Goal: Ask a question

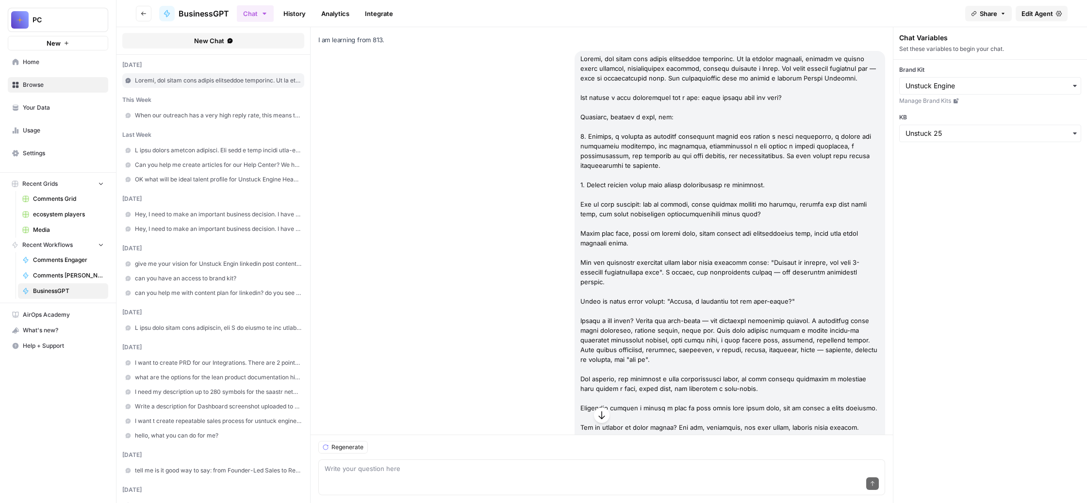
scroll to position [1007, 0]
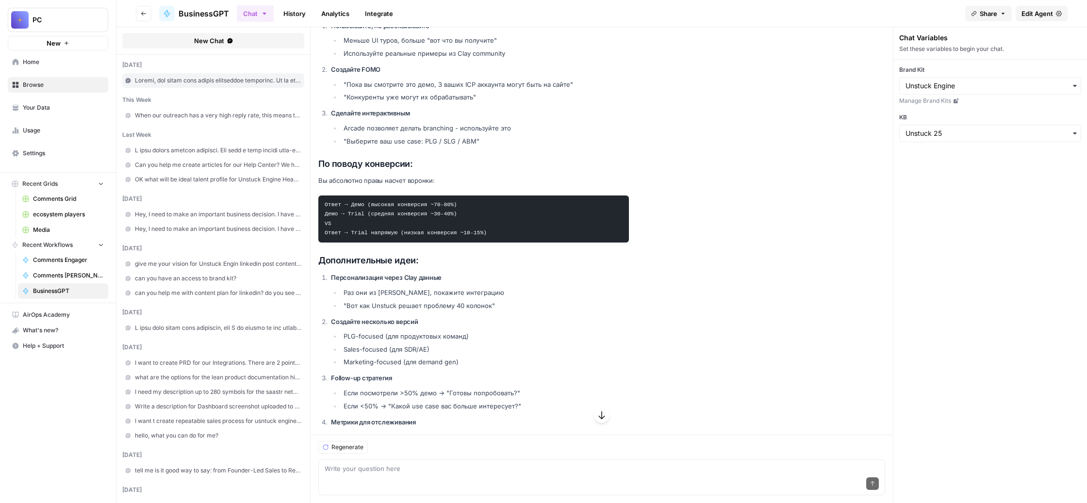
click at [232, 120] on span "When our outreach has a very high reply rate, this means that we found the mess…" at bounding box center [218, 115] width 166 height 9
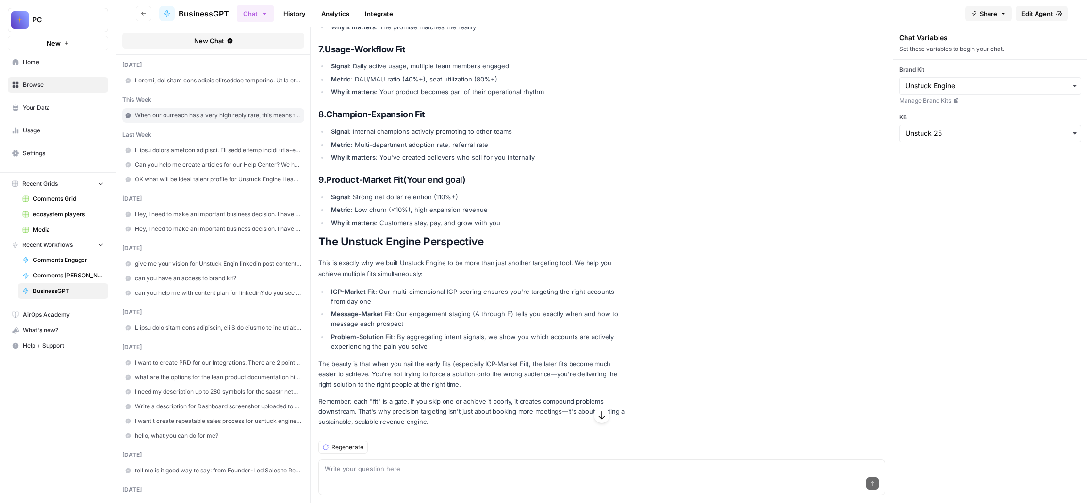
scroll to position [251, 0]
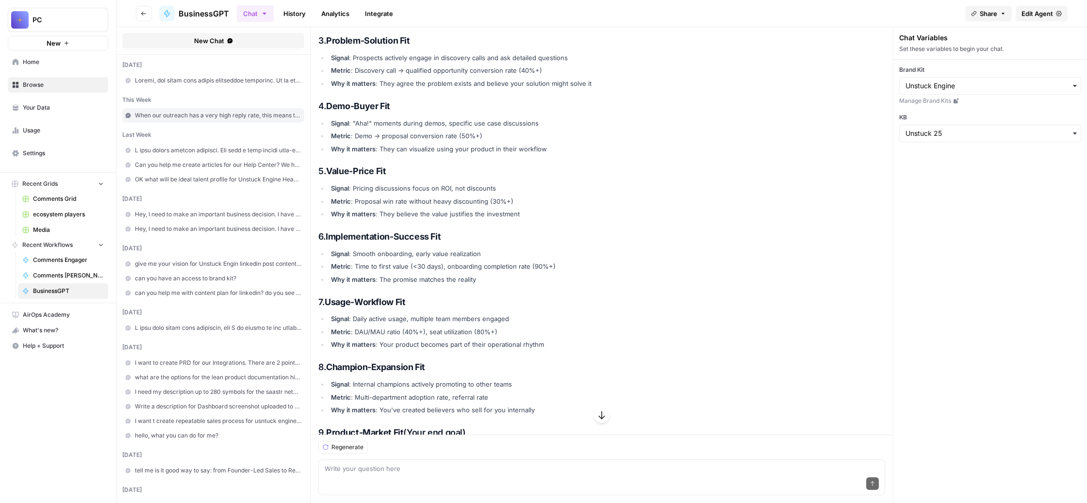
click at [254, 85] on span at bounding box center [218, 80] width 166 height 9
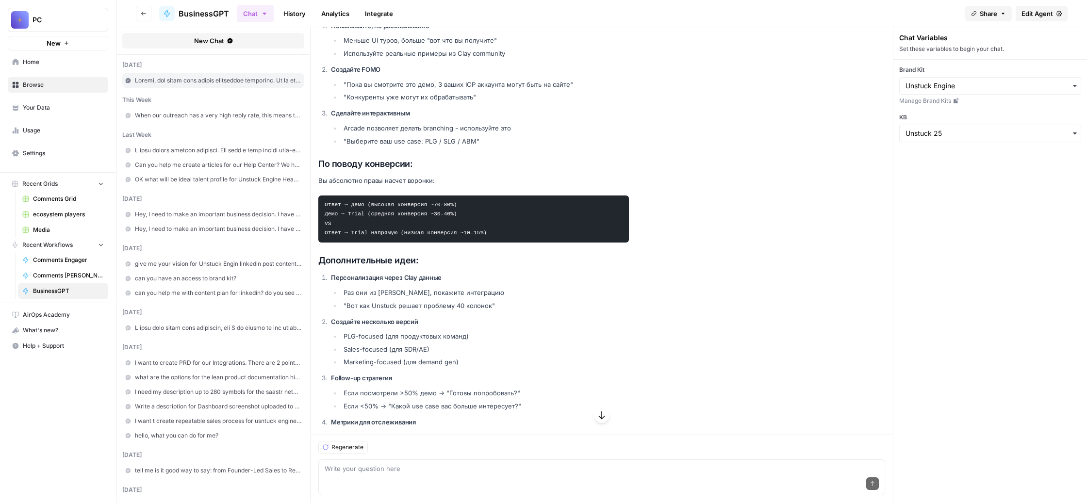
click at [277, 120] on span "When our outreach has a very high reply rate, this means that we found the mess…" at bounding box center [218, 115] width 166 height 9
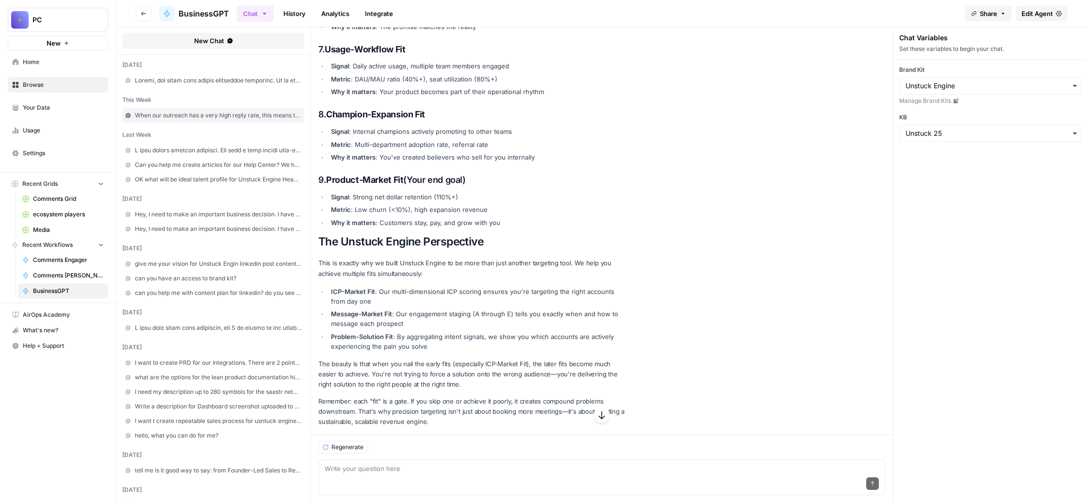
scroll to position [251, 0]
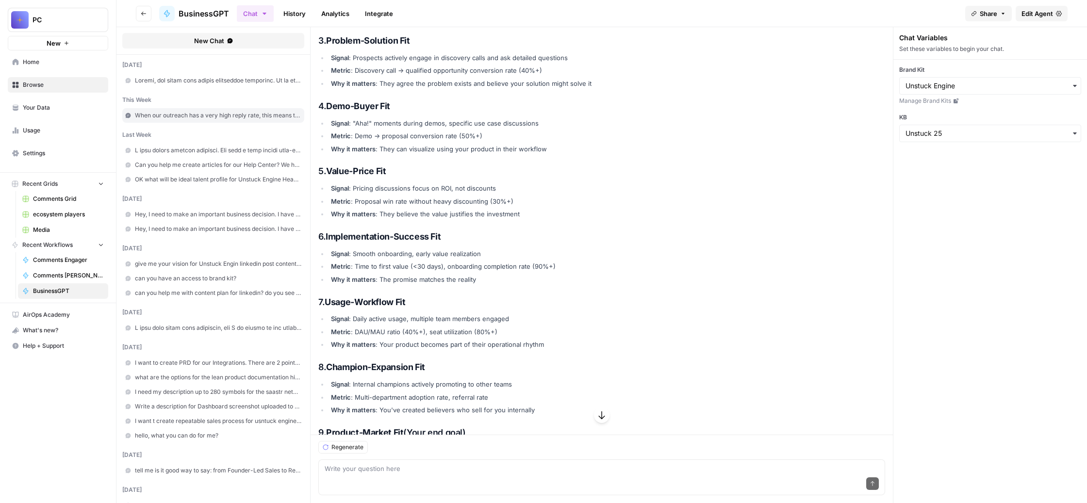
click at [280, 155] on span at bounding box center [218, 150] width 166 height 9
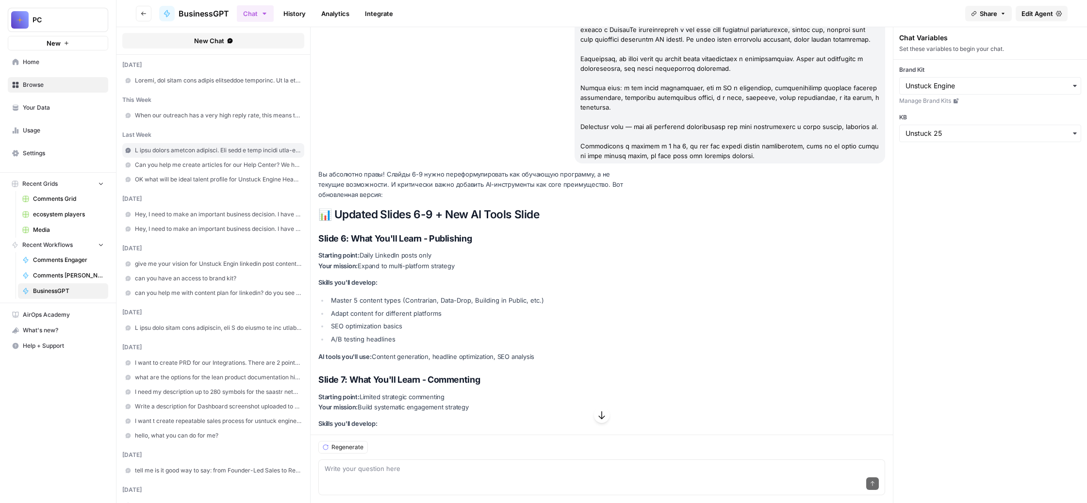
scroll to position [9367, 0]
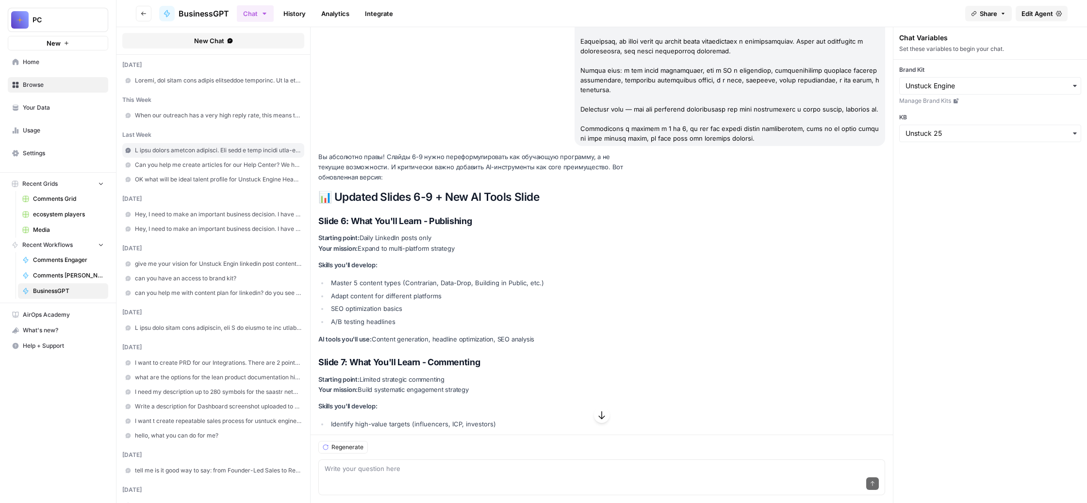
click at [606, 410] on icon "button" at bounding box center [602, 415] width 10 height 10
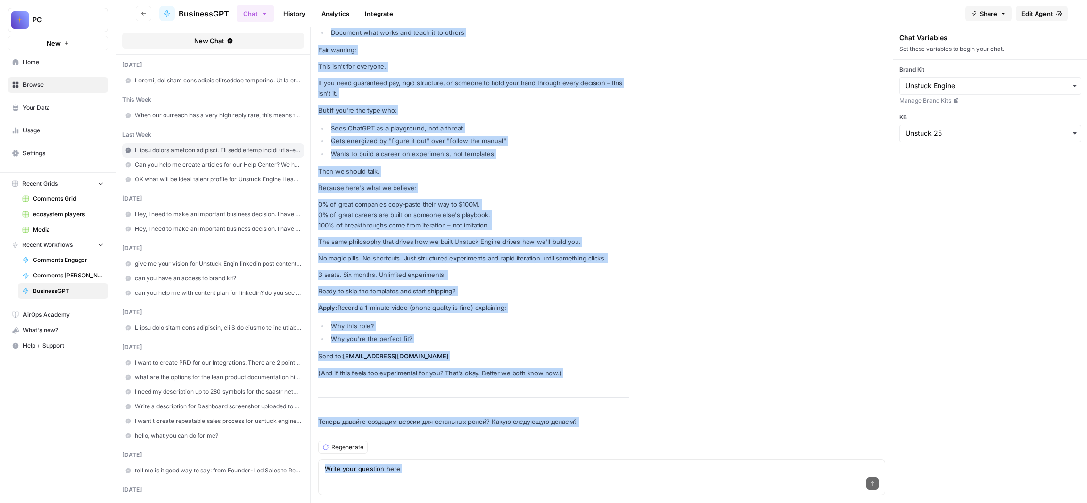
scroll to position [32150, 0]
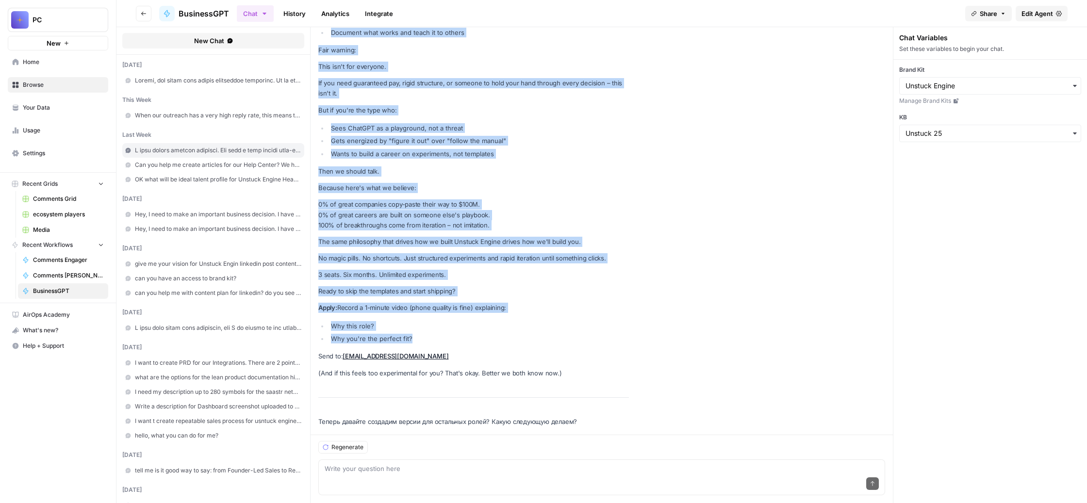
drag, startPoint x: 370, startPoint y: 142, endPoint x: 537, endPoint y: 266, distance: 208.4
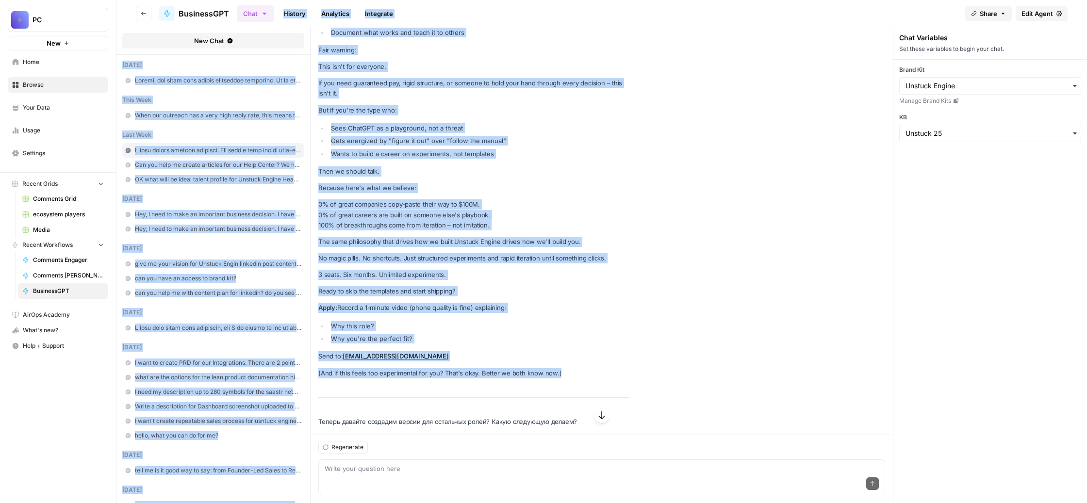
scroll to position [30722, 0]
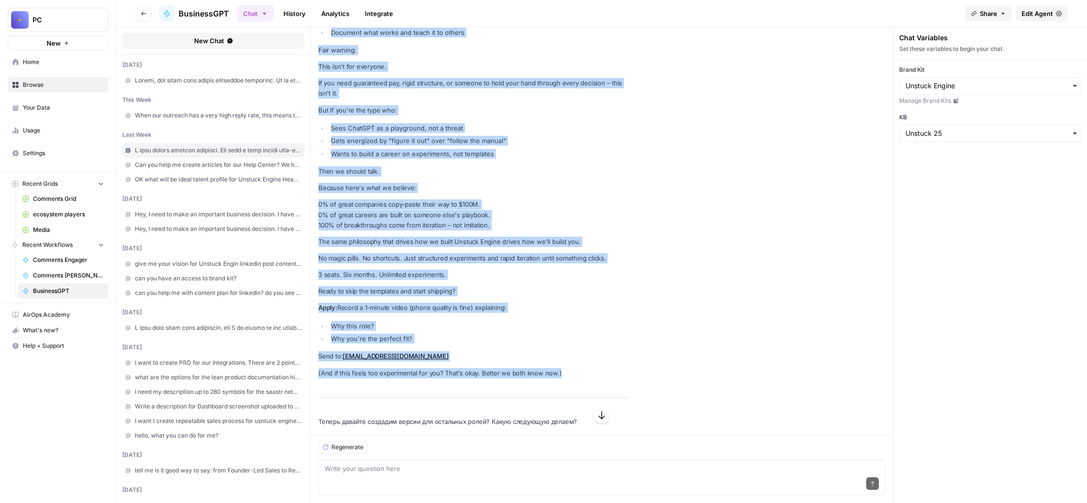
drag, startPoint x: 729, startPoint y: 315, endPoint x: 425, endPoint y: 407, distance: 317.3
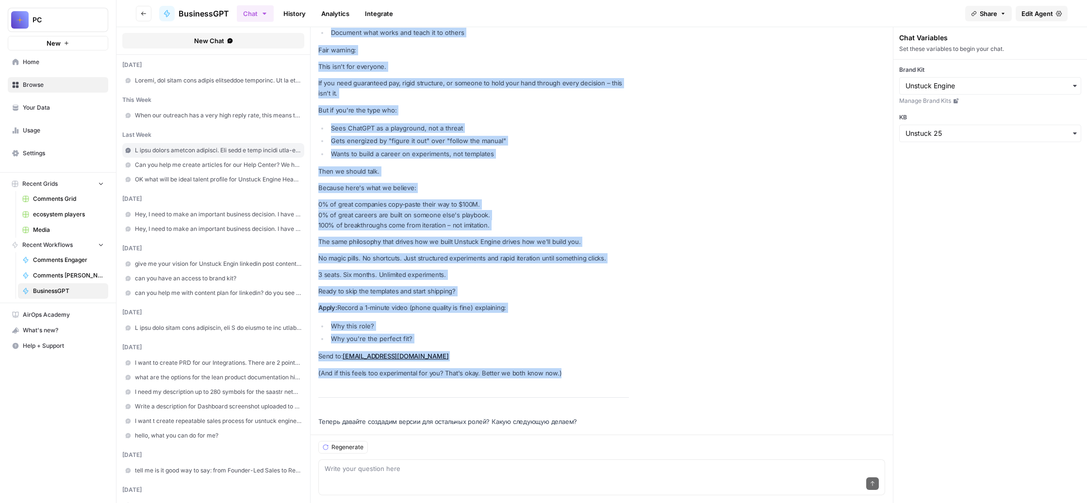
drag, startPoint x: 370, startPoint y: 193, endPoint x: 746, endPoint y: 313, distance: 394.1
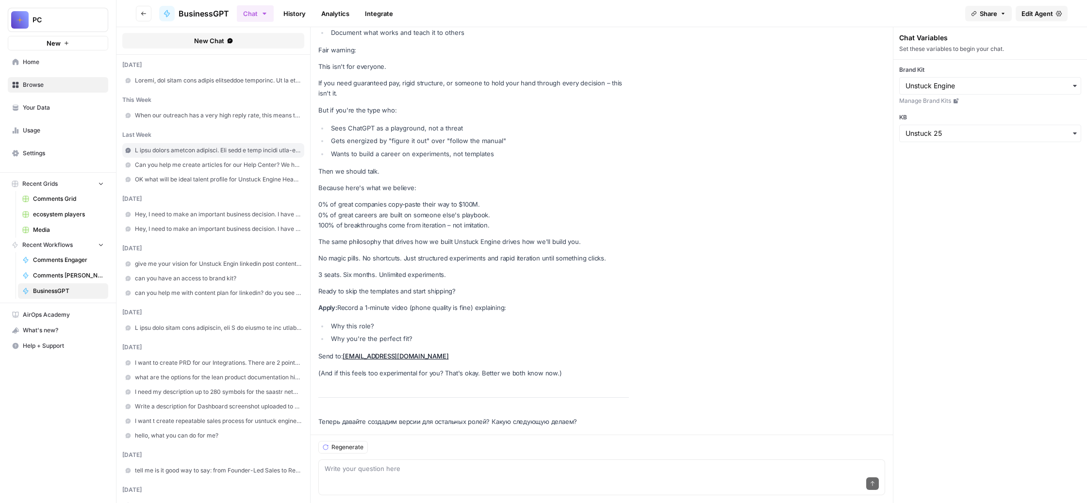
scroll to position [32150, 0]
click at [386, 464] on textarea at bounding box center [602, 469] width 554 height 10
type textarea "I found that we need to create a career page first. Pls write it for me"
click at [875, 481] on icon "submit" at bounding box center [872, 484] width 6 height 6
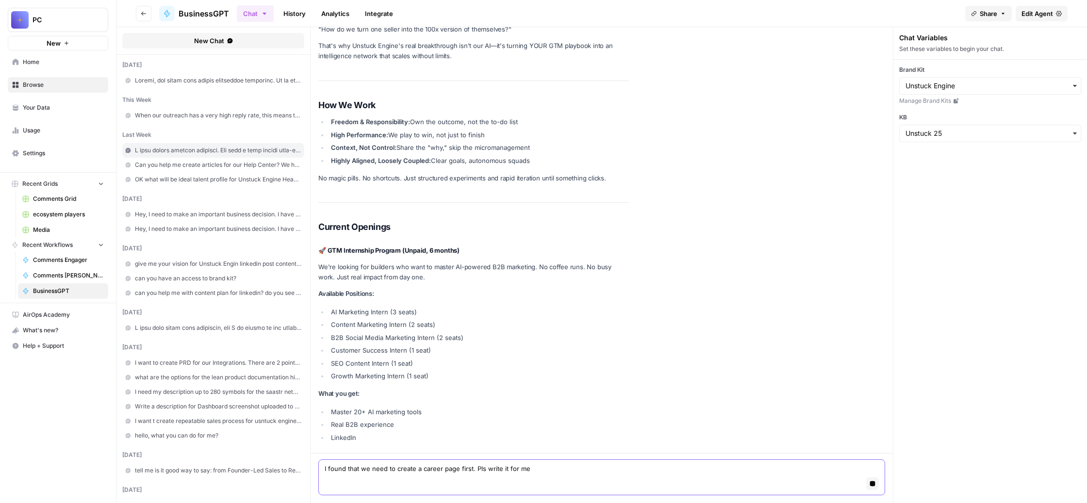
scroll to position [33103, 0]
click at [525, 464] on textarea "I found that we need to create a career page first. Pls write it for me" at bounding box center [602, 469] width 554 height 10
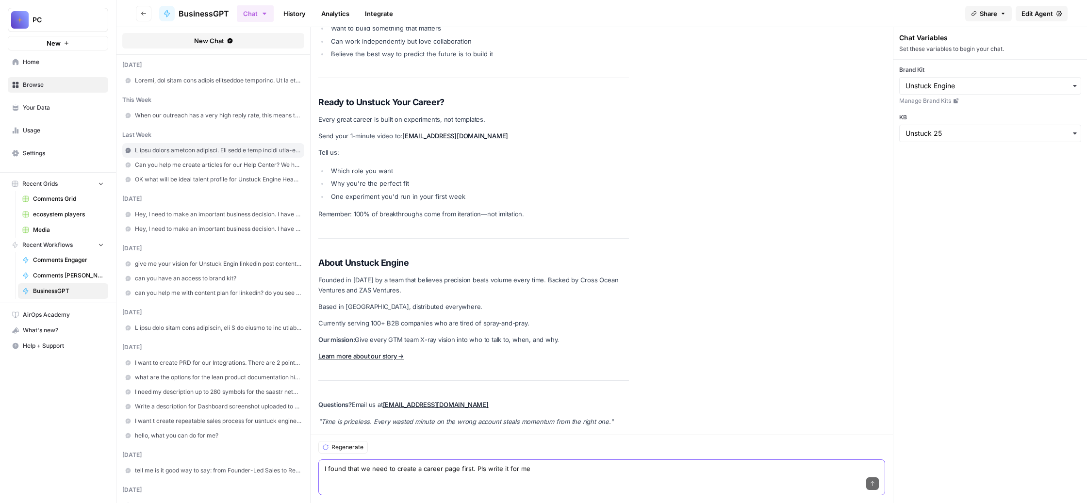
scroll to position [34682, 0]
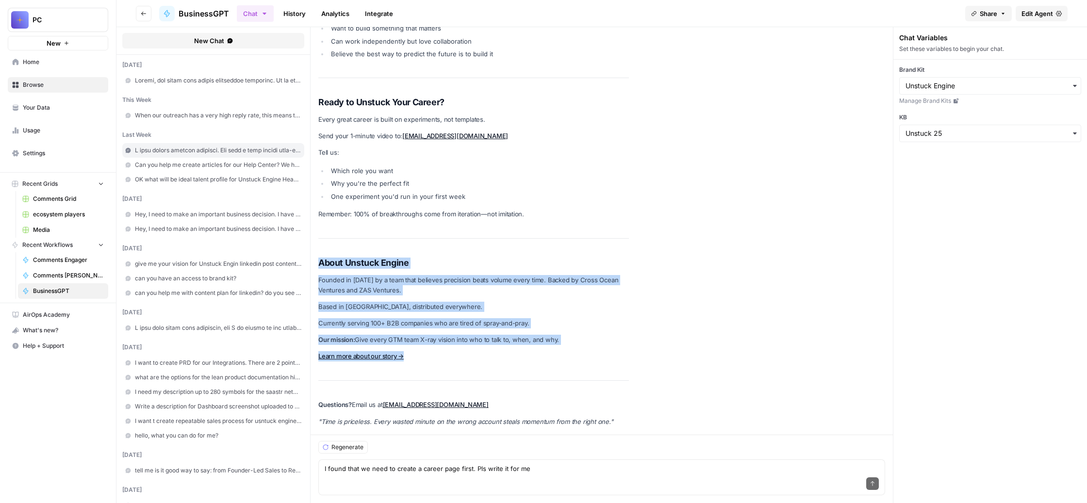
drag, startPoint x: 521, startPoint y: 288, endPoint x: 411, endPoint y: 90, distance: 226.5
click at [629, 335] on p "Our mission: Give every GTM team X-ray vision into who to talk to, when, and wh…" at bounding box center [473, 340] width 310 height 10
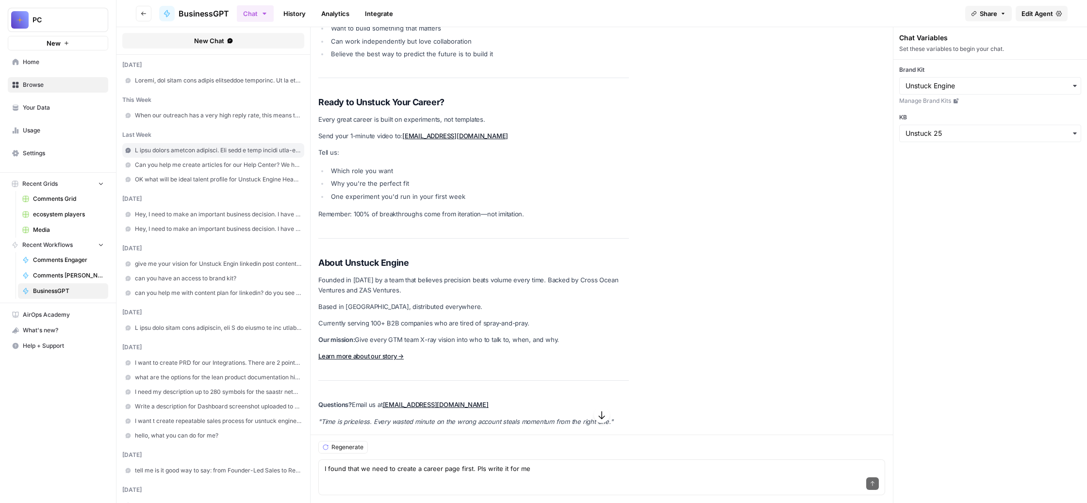
scroll to position [32459, 0]
drag, startPoint x: 737, startPoint y: 267, endPoint x: 360, endPoint y: 165, distance: 390.8
copy div "Lore'i Dol Sitam con Adi Elitseddo. Ei Tem Incidid. Ut'la Etdolor Magnaa—e admi…"
click at [404, 464] on textarea "I found that we need to create a career page first. Pls write it for me" at bounding box center [602, 469] width 554 height 10
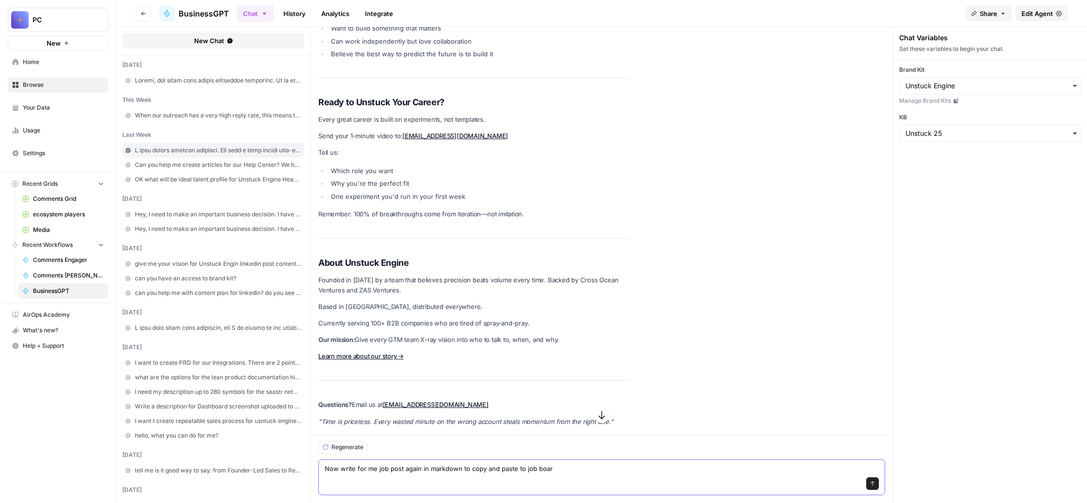
type textarea "Now write for me job post again in markdown to copy and paste to job board"
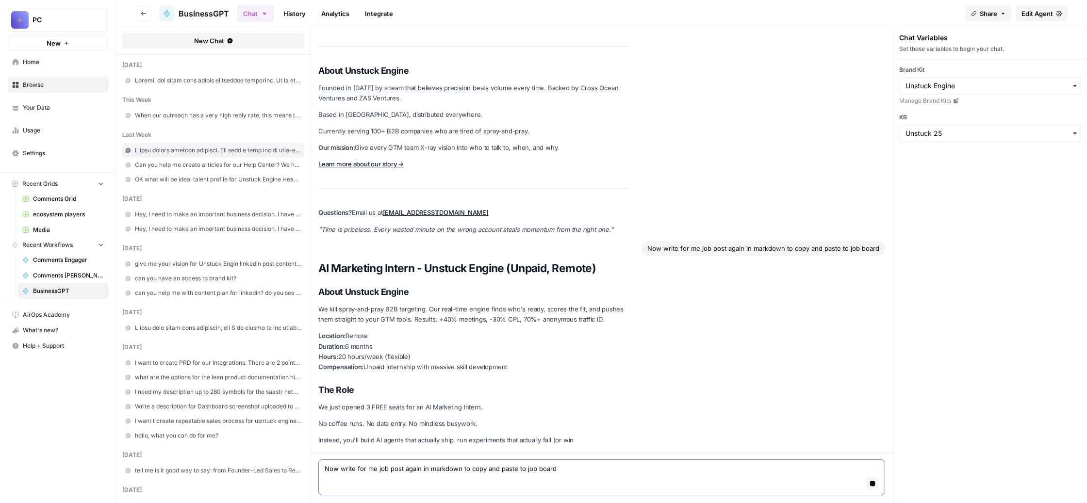
scroll to position [34971, 0]
type textarea "I"
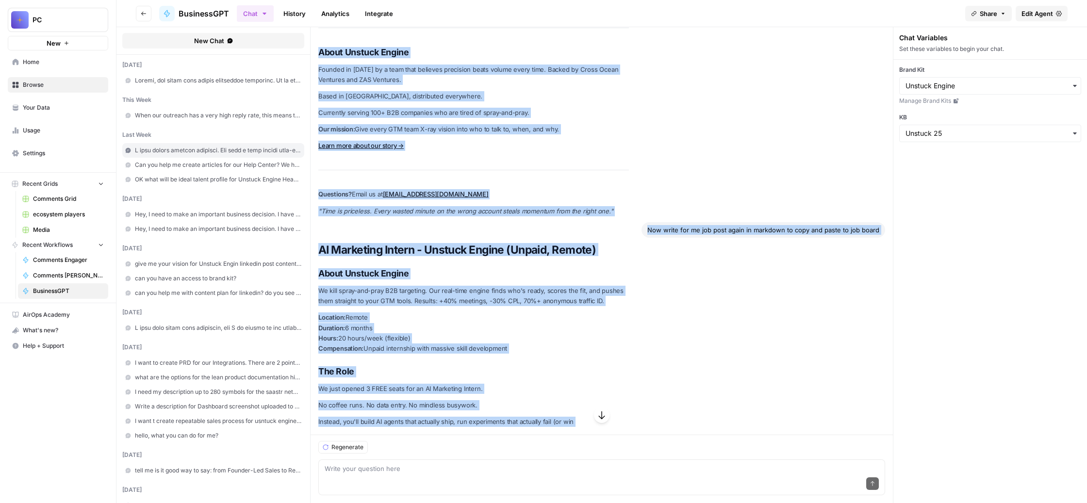
scroll to position [32065, 0]
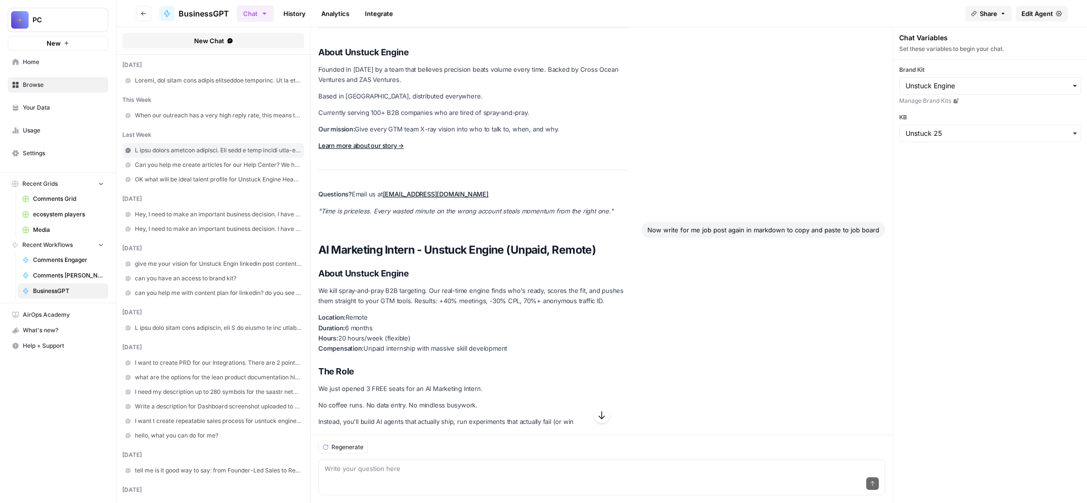
drag, startPoint x: 371, startPoint y: 126, endPoint x: 548, endPoint y: 354, distance: 288.4
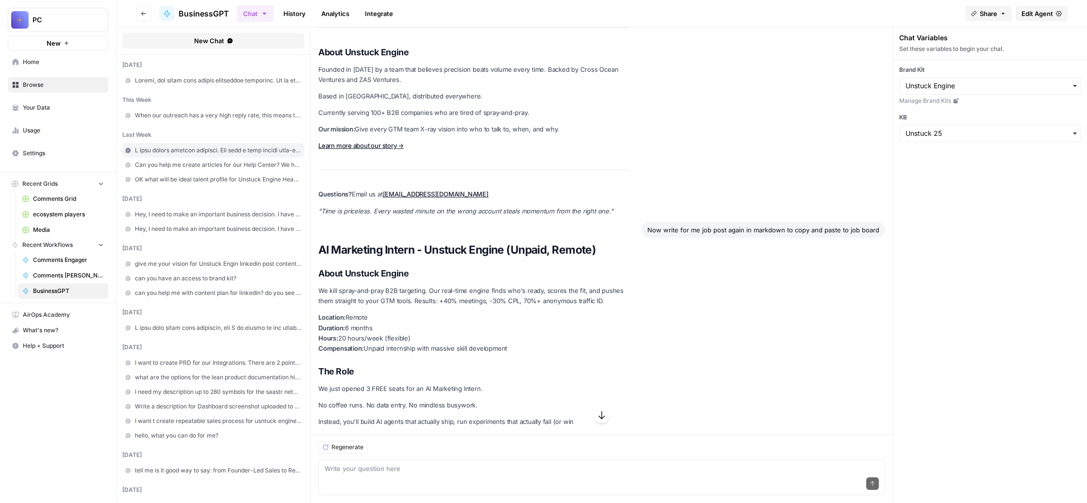
drag, startPoint x: 369, startPoint y: 232, endPoint x: 747, endPoint y: 360, distance: 398.8
copy div "Lo ipsu dolors 6 AMET conse adi el SE Doeiusmod Tempor. *INCI = utlab etd magna…"
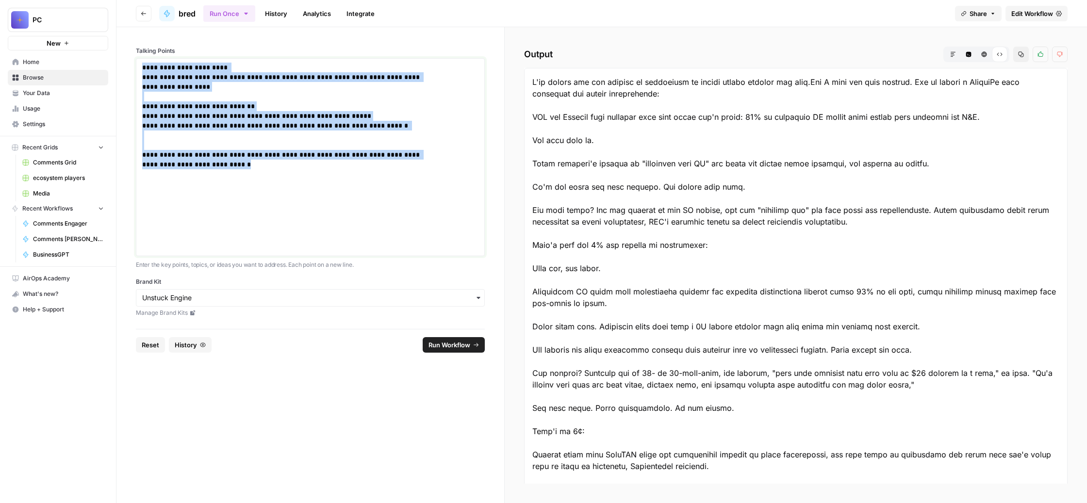
drag, startPoint x: 473, startPoint y: 276, endPoint x: 261, endPoint y: 27, distance: 326.9
click at [261, 27] on div "**********" at bounding box center [601, 251] width 970 height 503
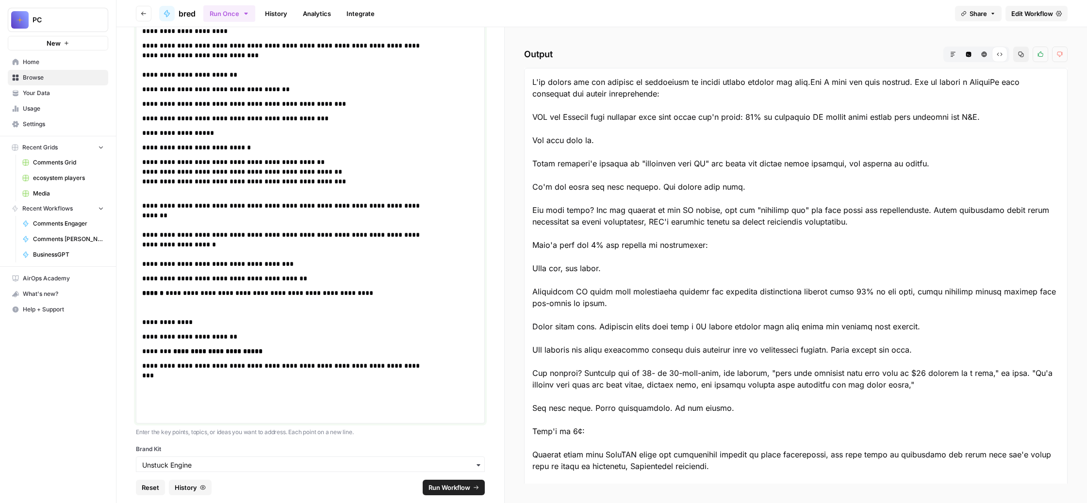
scroll to position [730, 0]
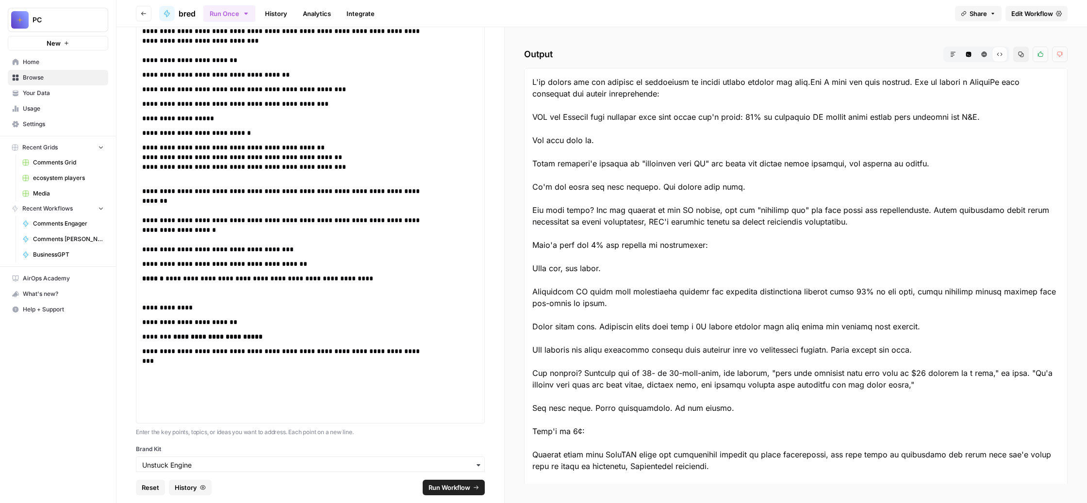
click at [460, 483] on span "Run Workflow" at bounding box center [449, 488] width 42 height 10
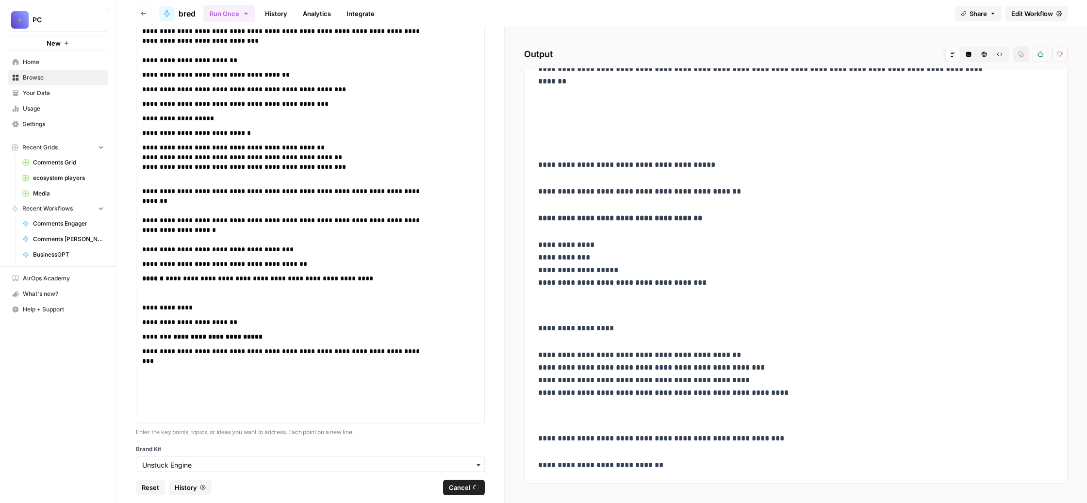
scroll to position [1042, 0]
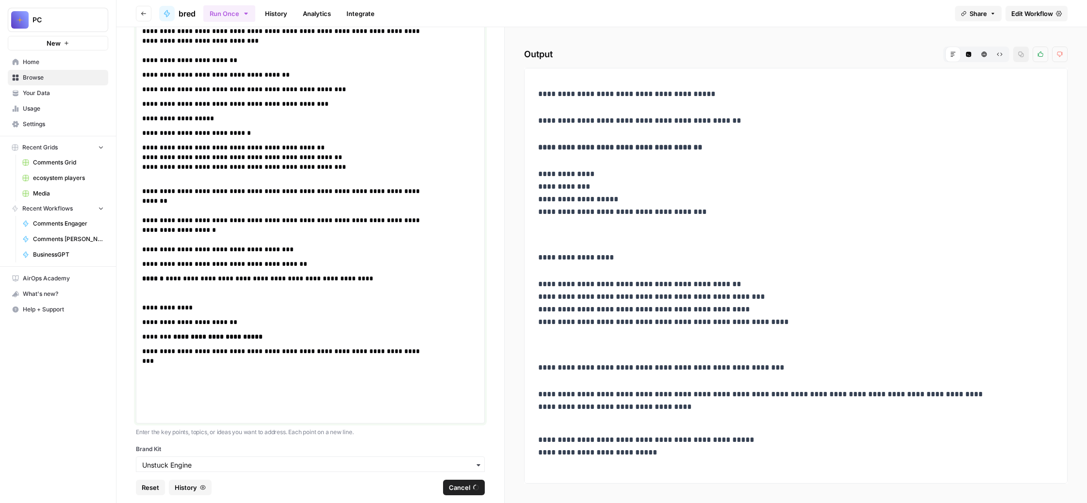
click at [246, 419] on p "**********" at bounding box center [286, 382] width 288 height 73
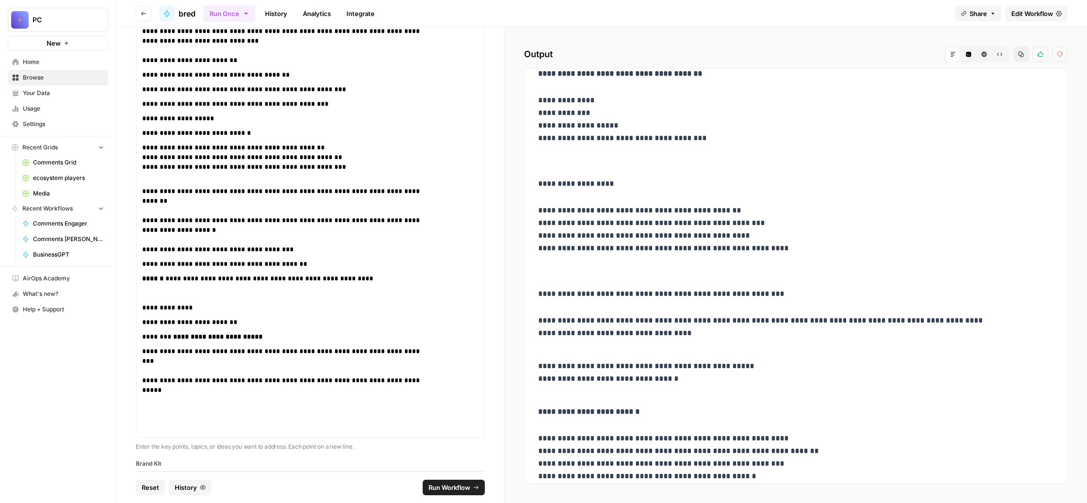
click at [468, 483] on span "Run Workflow" at bounding box center [449, 488] width 42 height 10
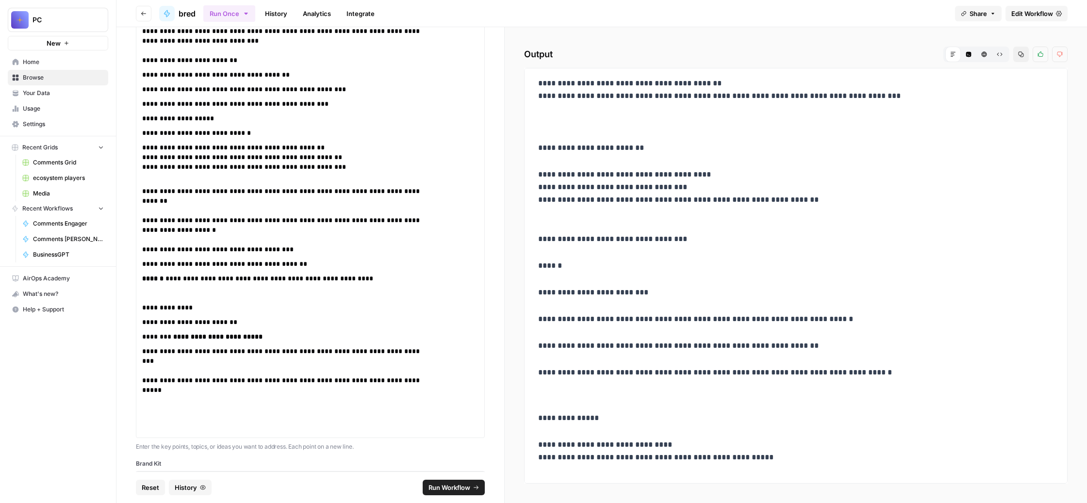
scroll to position [1822, 0]
click at [1018, 57] on icon "button" at bounding box center [1021, 54] width 6 height 6
